Goal: Transaction & Acquisition: Register for event/course

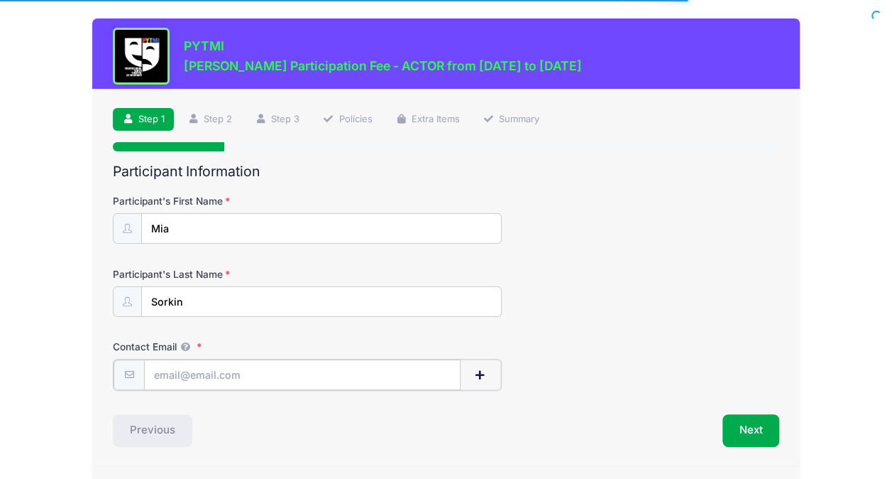
click at [368, 375] on input "Contact Email" at bounding box center [302, 374] width 317 height 31
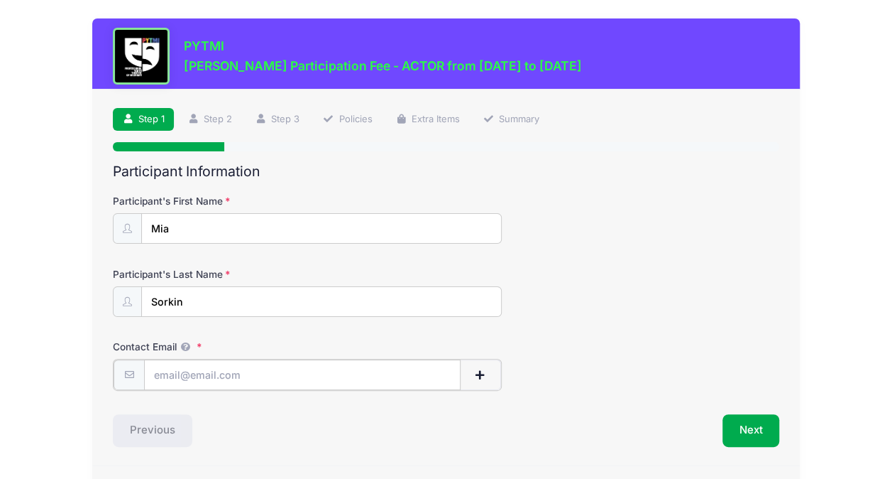
type input "[PERSON_NAME][EMAIL_ADDRESS][DOMAIN_NAME]"
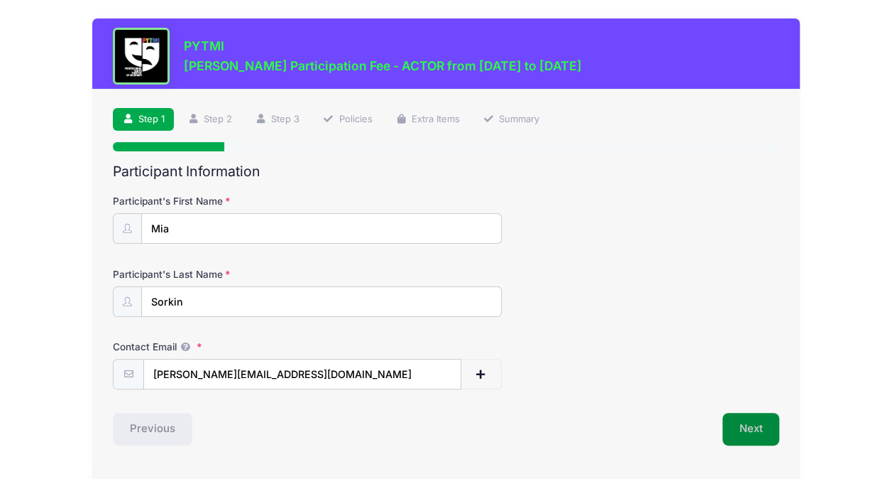
click at [751, 425] on button "Next" at bounding box center [752, 429] width 58 height 33
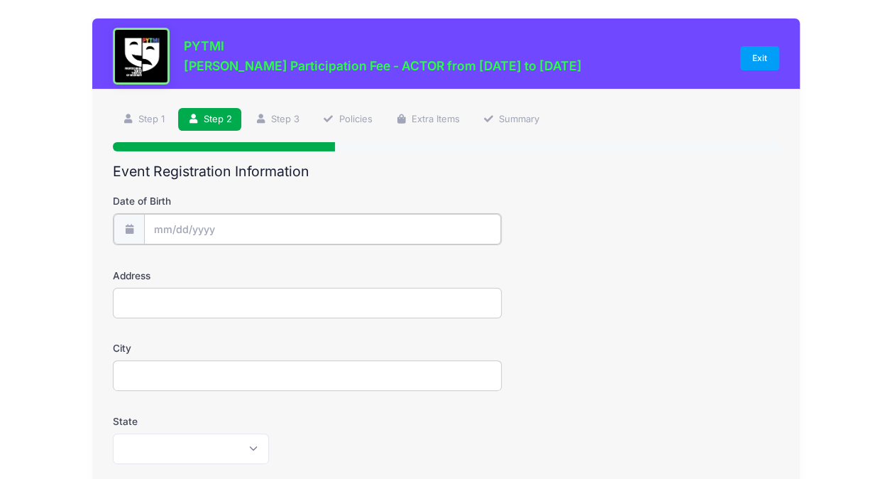
click at [402, 227] on input "Date of Birth" at bounding box center [322, 229] width 357 height 31
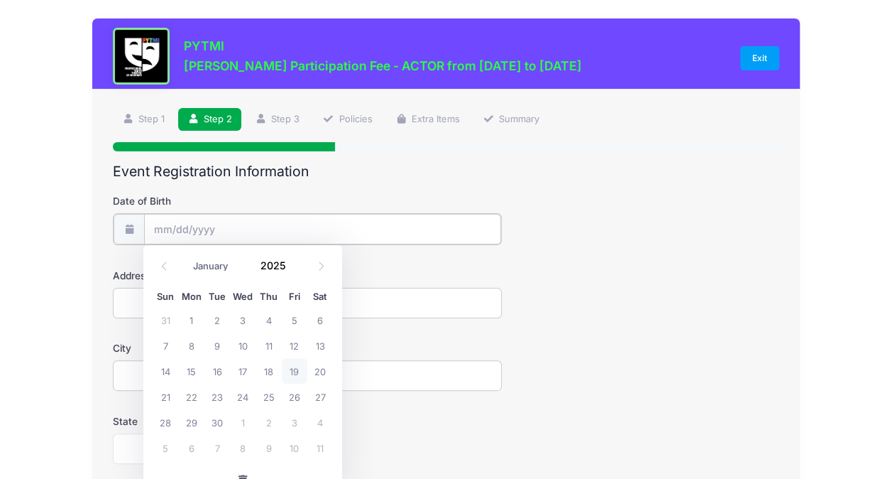
click at [187, 233] on input "Date of Birth" at bounding box center [322, 229] width 357 height 31
click at [293, 272] on span at bounding box center [295, 271] width 10 height 11
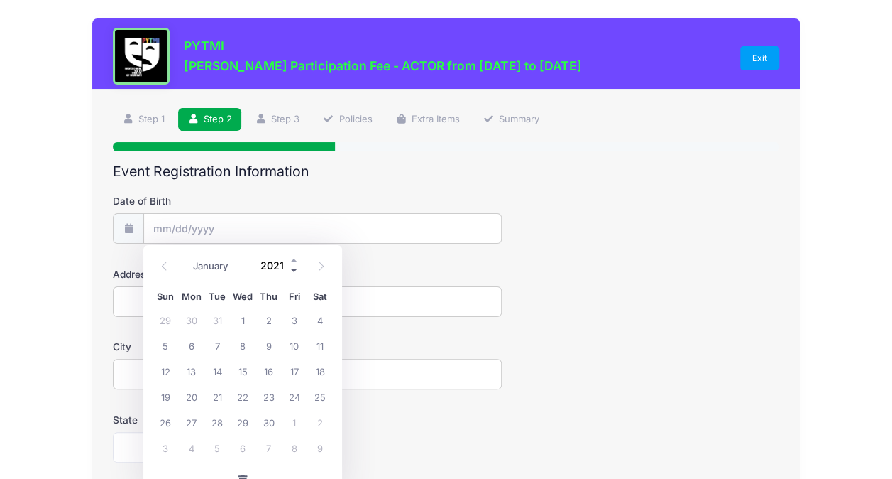
click at [293, 272] on span at bounding box center [295, 271] width 10 height 11
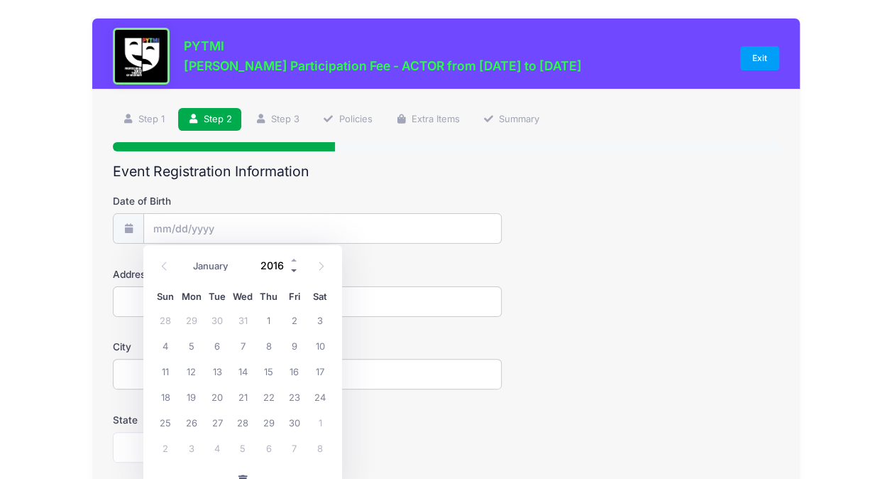
click at [293, 272] on span at bounding box center [295, 271] width 10 height 11
type input "2013"
click at [164, 267] on icon at bounding box center [164, 265] width 9 height 9
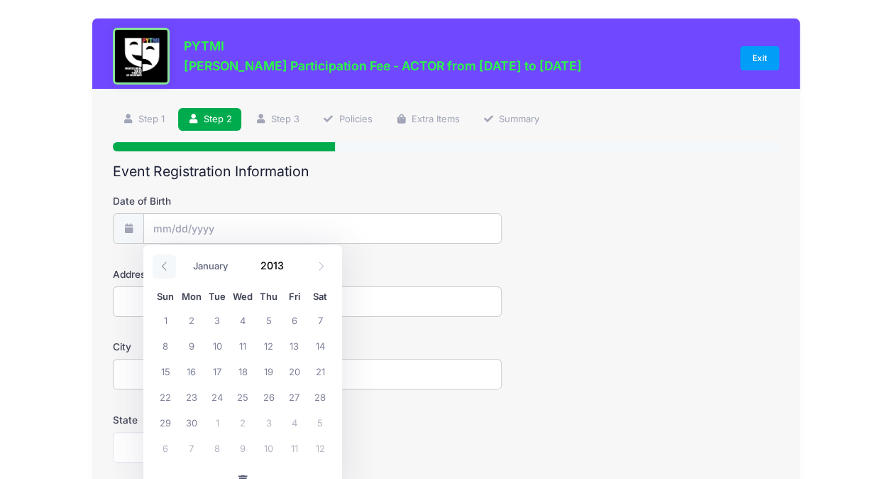
select select "7"
click at [170, 425] on span "25" at bounding box center [166, 422] width 26 height 26
type input "[DATE]"
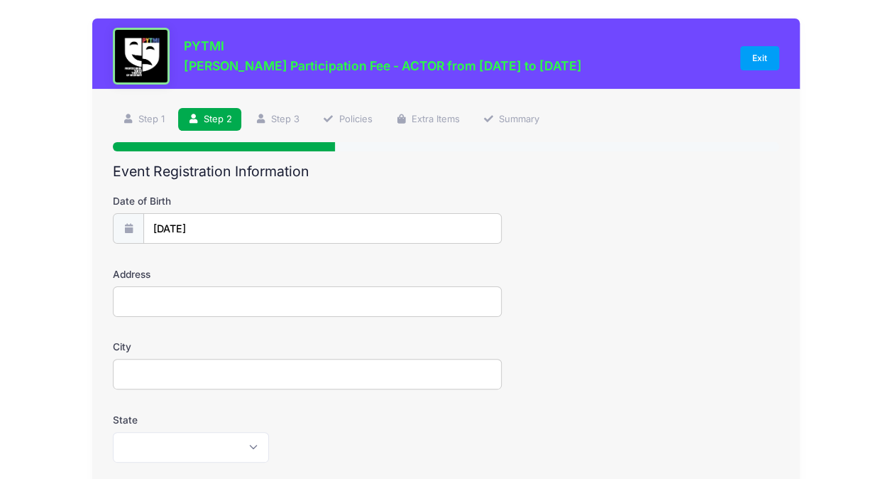
click at [237, 313] on input "Address" at bounding box center [307, 301] width 389 height 31
type input "[GEOGRAPHIC_DATA]."
type input "[PERSON_NAME][GEOGRAPHIC_DATA]"
select select "MI"
type input "48103"
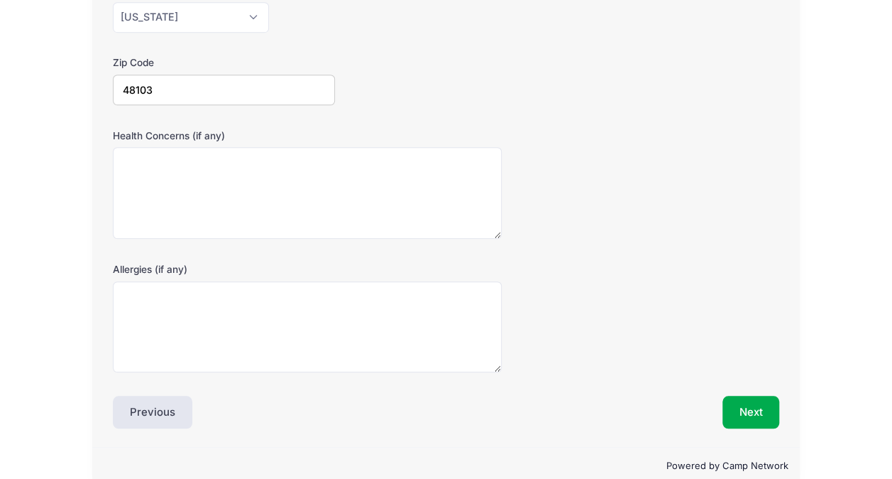
scroll to position [449, 0]
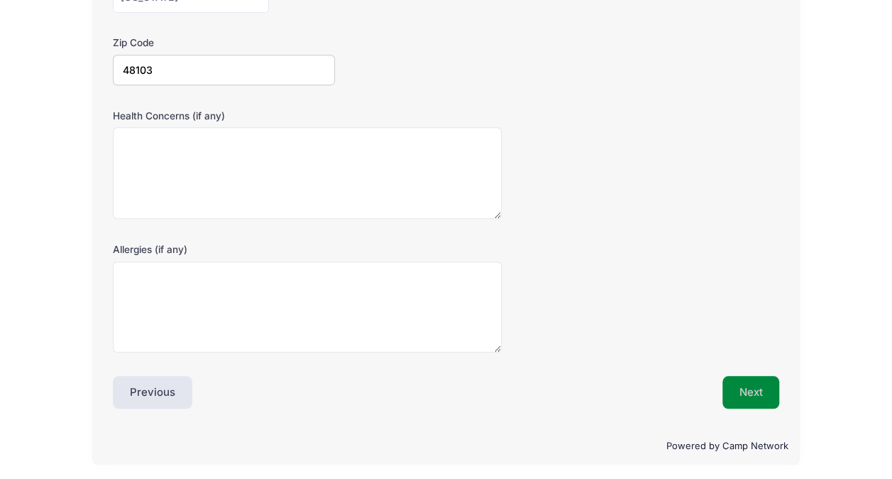
click at [758, 383] on button "Next" at bounding box center [752, 392] width 58 height 33
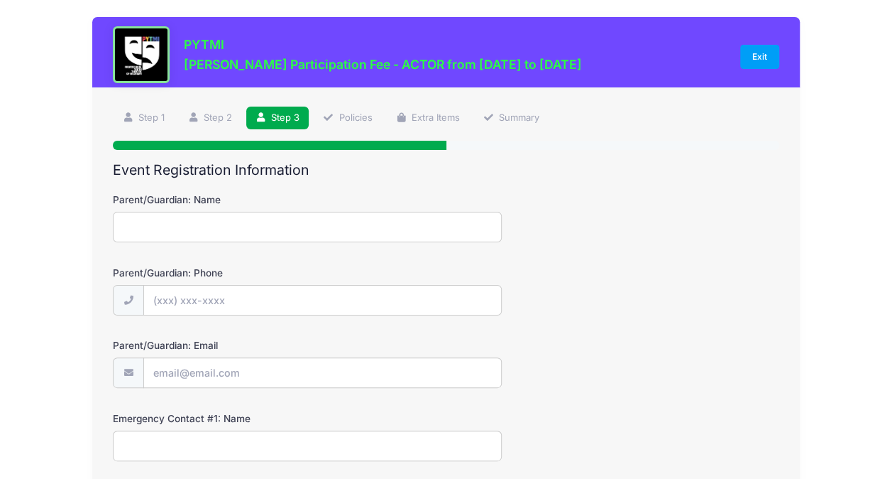
scroll to position [0, 0]
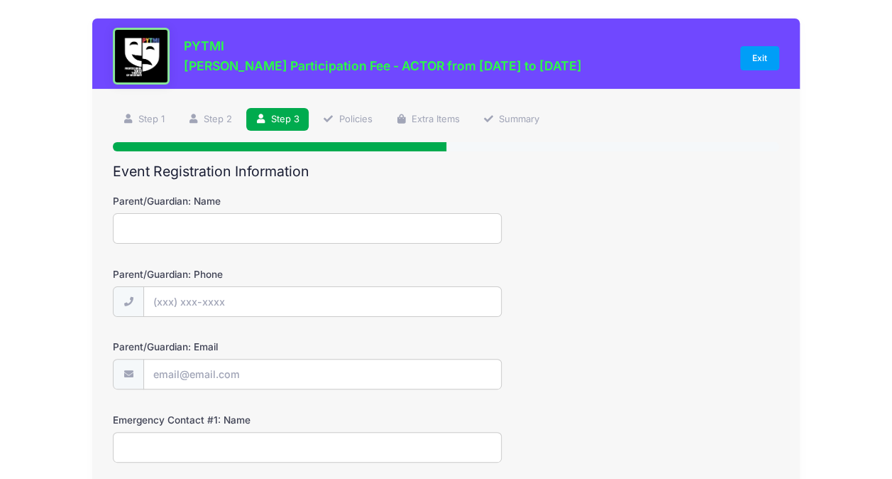
click at [334, 236] on input "Parent/Guardian: Name" at bounding box center [307, 228] width 389 height 31
type input "[PERSON_NAME]"
type input "[PHONE_NUMBER]"
type input "[PERSON_NAME][EMAIL_ADDRESS][DOMAIN_NAME]"
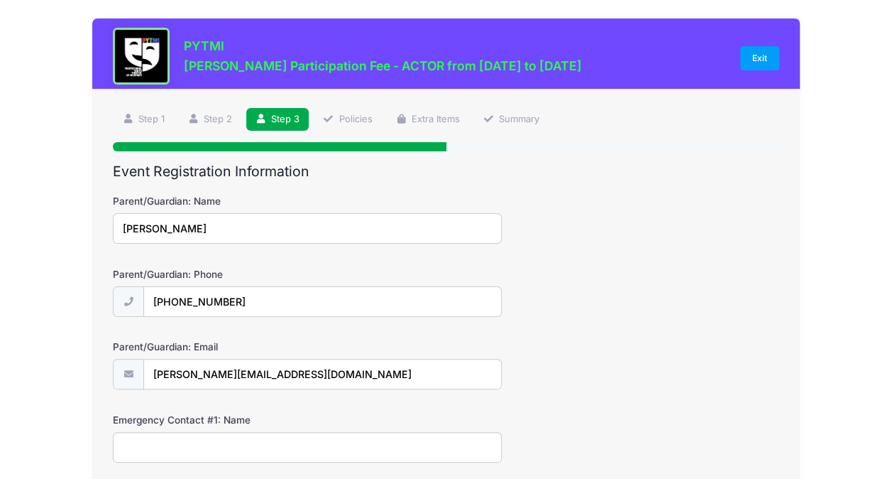
click at [283, 436] on input "Emergency Contact #1: Name" at bounding box center [307, 447] width 389 height 31
type input "[PERSON_NAME], 7342765632"
type input "[PHONE_NUMBER]"
type input "[PERSON_NAME], 7342765632"
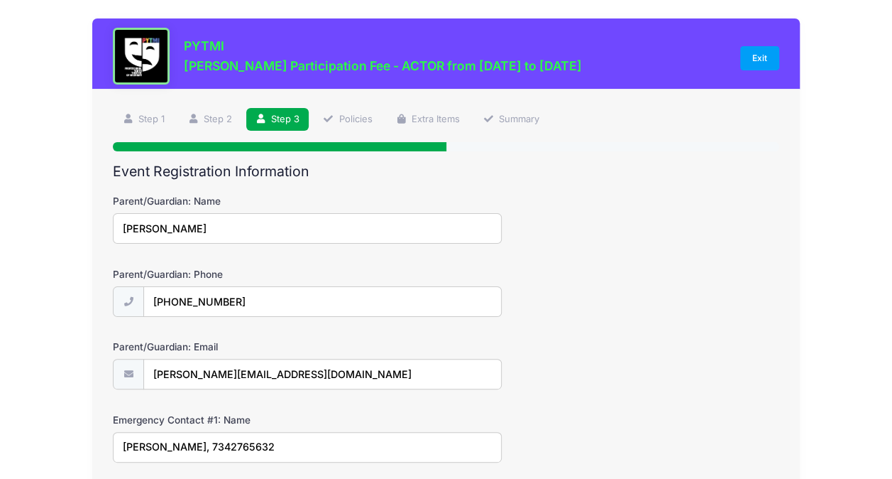
type input "[PHONE_NUMBER]"
type input "[PERSON_NAME], 7342765632"
drag, startPoint x: 261, startPoint y: 443, endPoint x: 187, endPoint y: 444, distance: 74.6
click at [187, 444] on input "[PERSON_NAME], 7342765632" at bounding box center [307, 447] width 389 height 31
type input "[PERSON_NAME]"
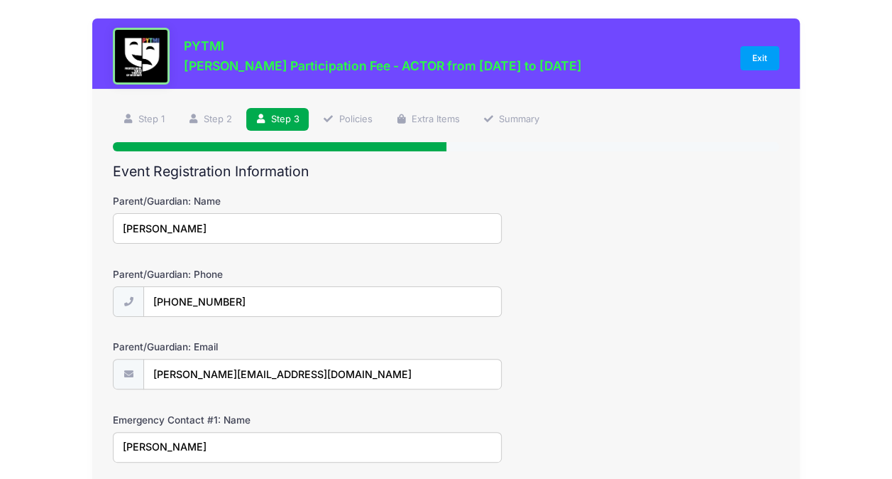
scroll to position [278, 0]
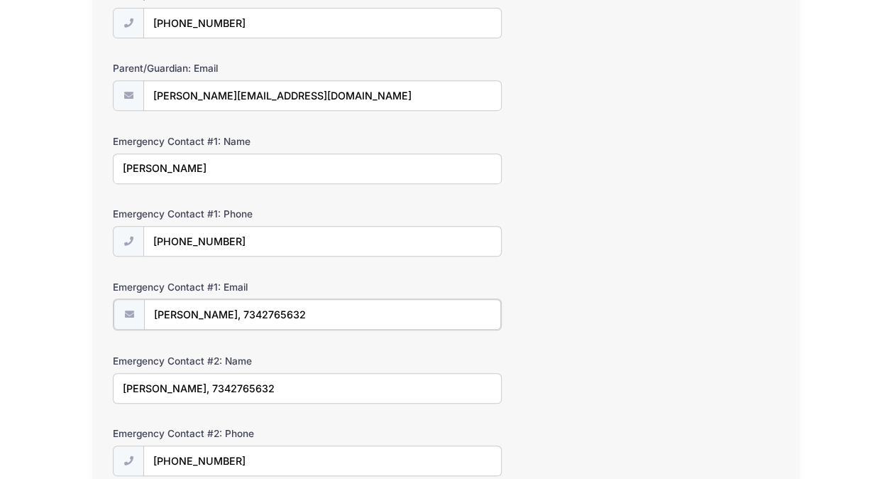
drag, startPoint x: 305, startPoint y: 313, endPoint x: 126, endPoint y: 311, distance: 178.9
click at [126, 311] on div "[PERSON_NAME], 7342765632" at bounding box center [307, 314] width 389 height 32
type input "[EMAIL_ADDRESS][DOMAIN_NAME]"
click at [223, 383] on input "[PERSON_NAME], 7342765632" at bounding box center [307, 386] width 389 height 31
drag, startPoint x: 285, startPoint y: 382, endPoint x: 81, endPoint y: 370, distance: 204.1
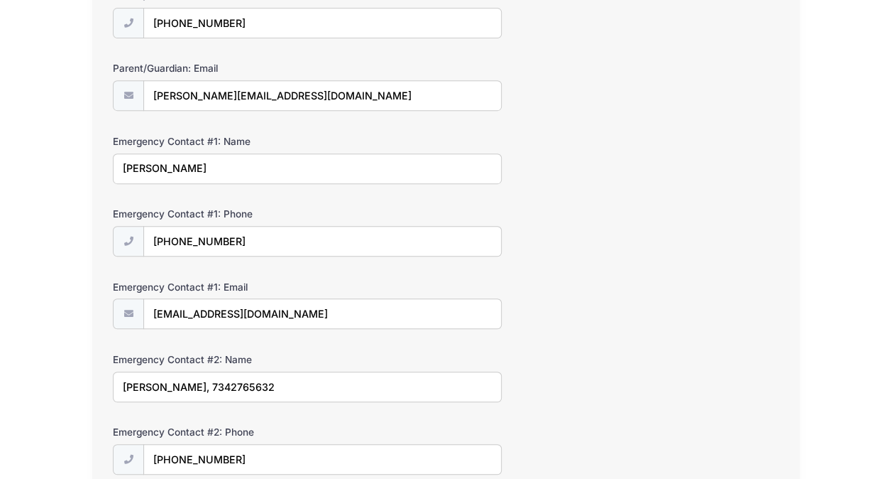
click at [81, 370] on div "PYTMI [PERSON_NAME] Participation Fee - ACTOR from [DATE] to [DATE] Exit Step 3…" at bounding box center [446, 200] width 850 height 956
type input "[PERSON_NAME]"
click at [81, 370] on div "PYTMI [PERSON_NAME] Participation Fee - ACTOR from [DATE] to [DATE] Exit Step 3…" at bounding box center [446, 200] width 850 height 956
click at [182, 463] on input "Emergency Contact #2: Phone" at bounding box center [322, 459] width 357 height 31
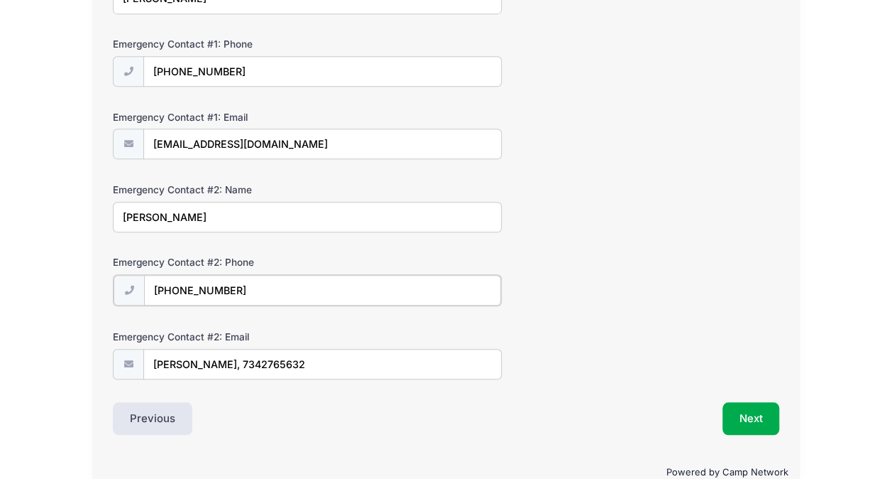
scroll to position [464, 0]
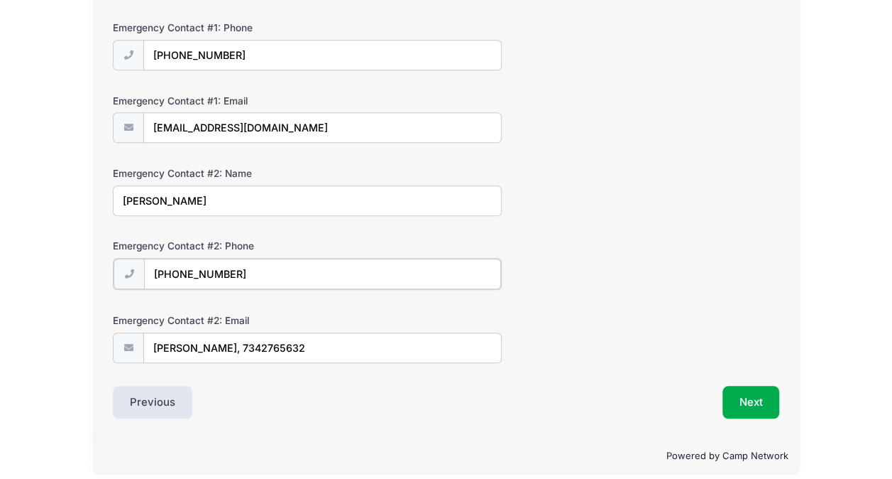
type input "[PHONE_NUMBER]"
drag, startPoint x: 322, startPoint y: 349, endPoint x: 124, endPoint y: 355, distance: 198.9
click at [124, 355] on div "[PERSON_NAME], 7342765632" at bounding box center [307, 347] width 389 height 32
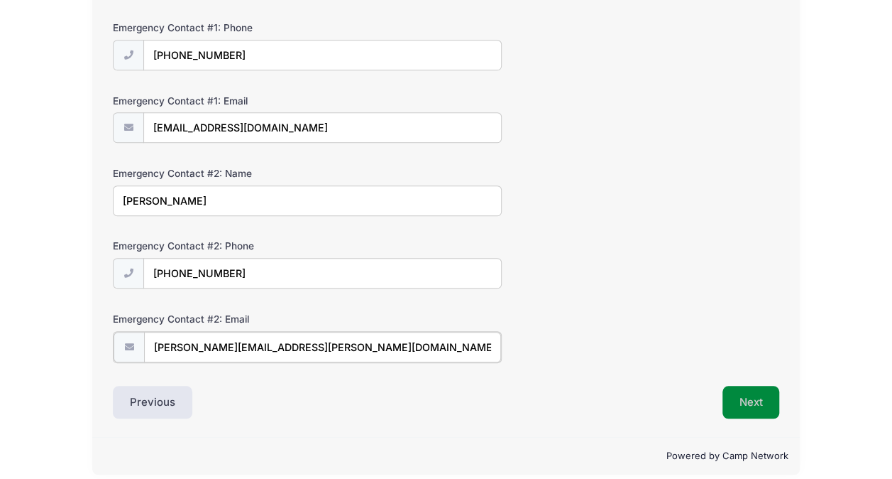
type input "[PERSON_NAME][EMAIL_ADDRESS][PERSON_NAME][DOMAIN_NAME]"
click at [747, 389] on button "Next" at bounding box center [752, 400] width 58 height 33
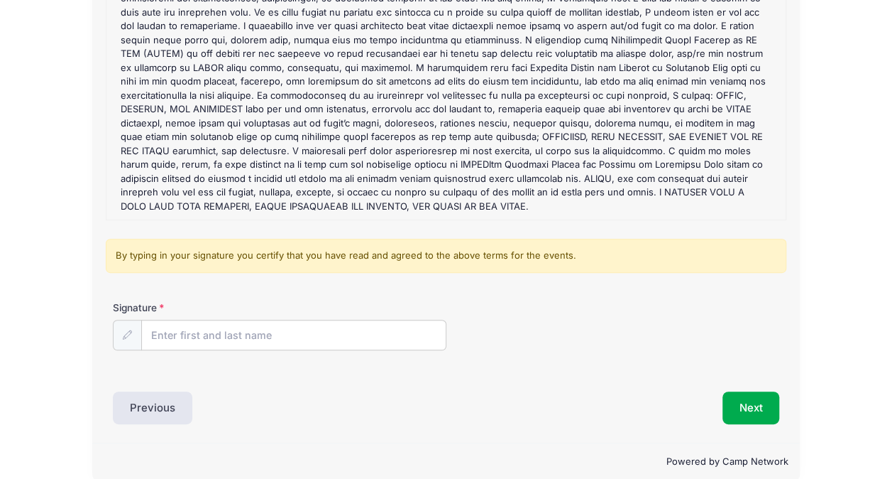
scroll to position [210, 0]
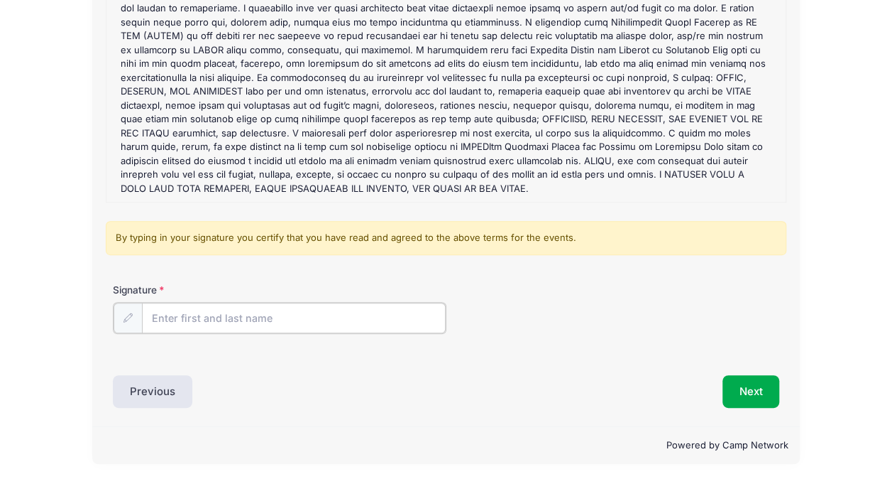
click at [308, 316] on input "Signature" at bounding box center [294, 317] width 304 height 31
type input "[PERSON_NAME]"
click at [754, 393] on button "Next" at bounding box center [752, 389] width 58 height 33
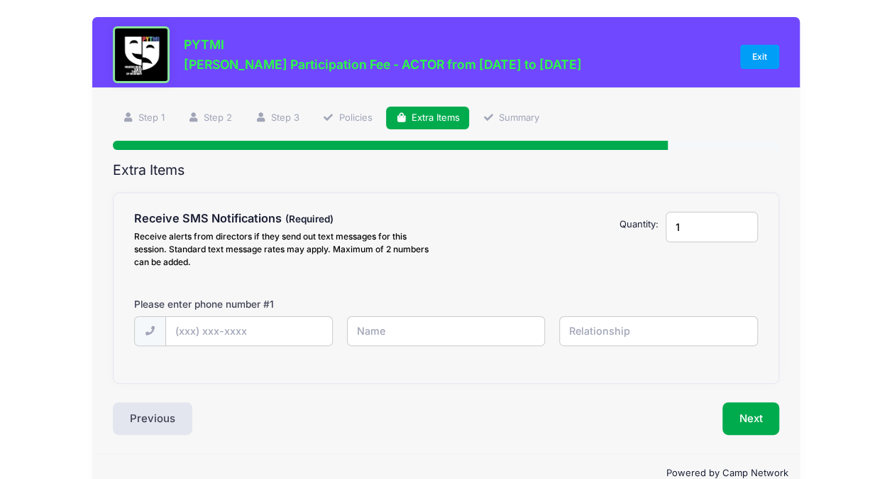
scroll to position [0, 0]
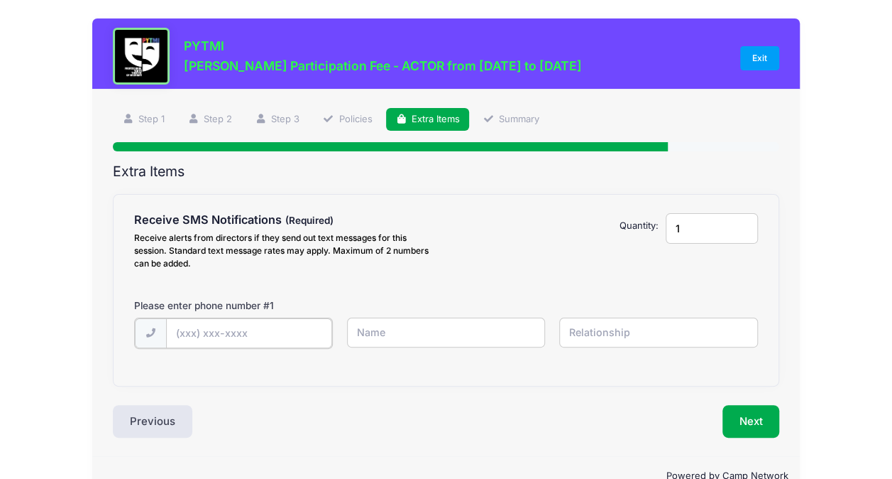
click at [283, 324] on input "text" at bounding box center [249, 333] width 167 height 31
type input "[PHONE_NUMBER]"
type input "s"
type input "[PERSON_NAME]"
type input "S"
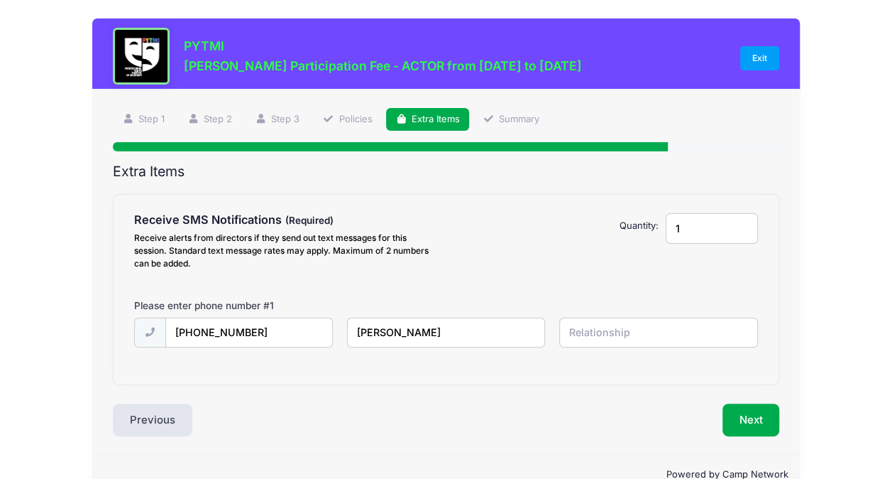
click at [401, 327] on input "[PERSON_NAME]" at bounding box center [446, 332] width 199 height 31
type input "[PERSON_NAME]"
type input "Parent"
click at [730, 431] on button "Next" at bounding box center [752, 419] width 58 height 33
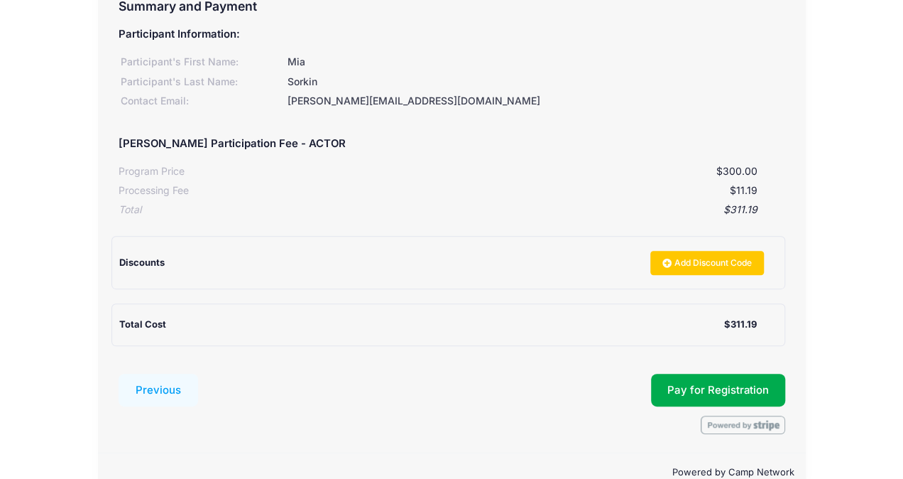
scroll to position [193, 0]
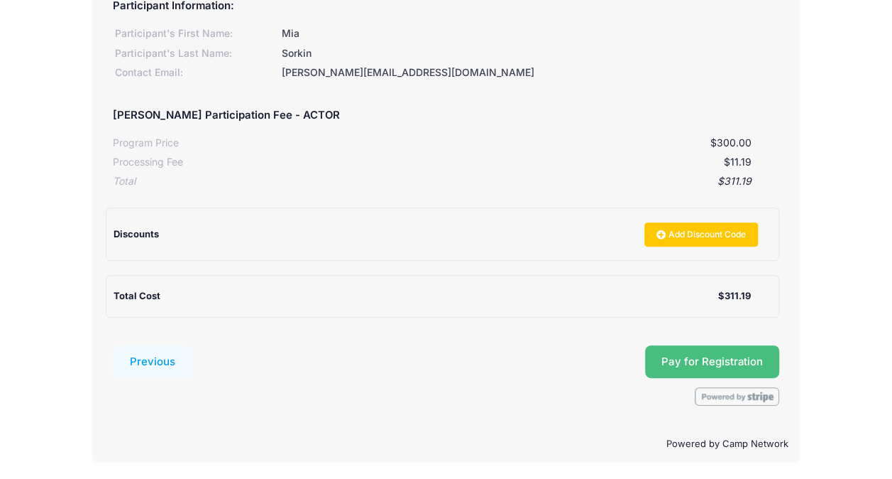
click at [718, 362] on button "Pay for Registration" at bounding box center [712, 361] width 135 height 33
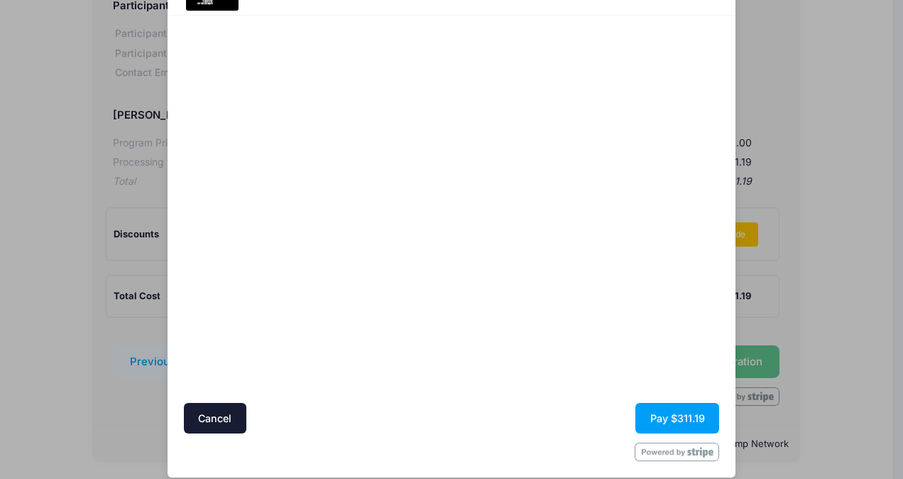
scroll to position [91, 0]
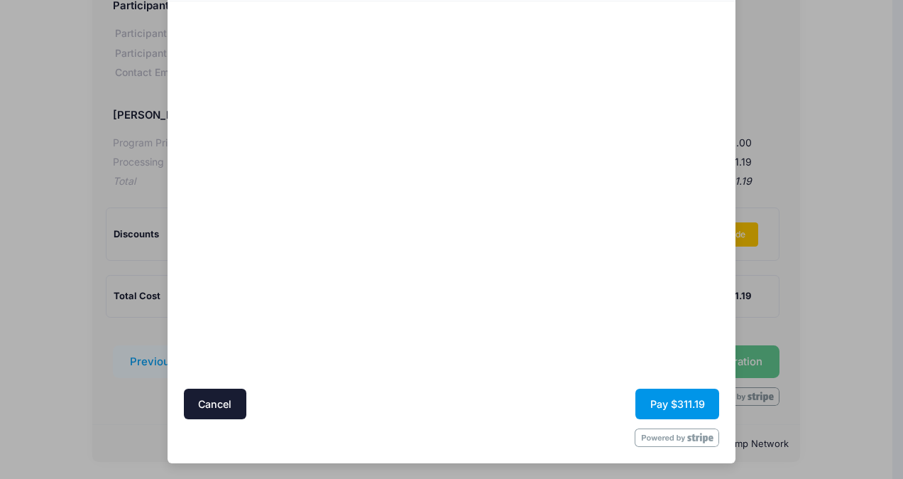
click at [687, 403] on button "Pay $311.19" at bounding box center [677, 403] width 84 height 31
